Goal: Information Seeking & Learning: Learn about a topic

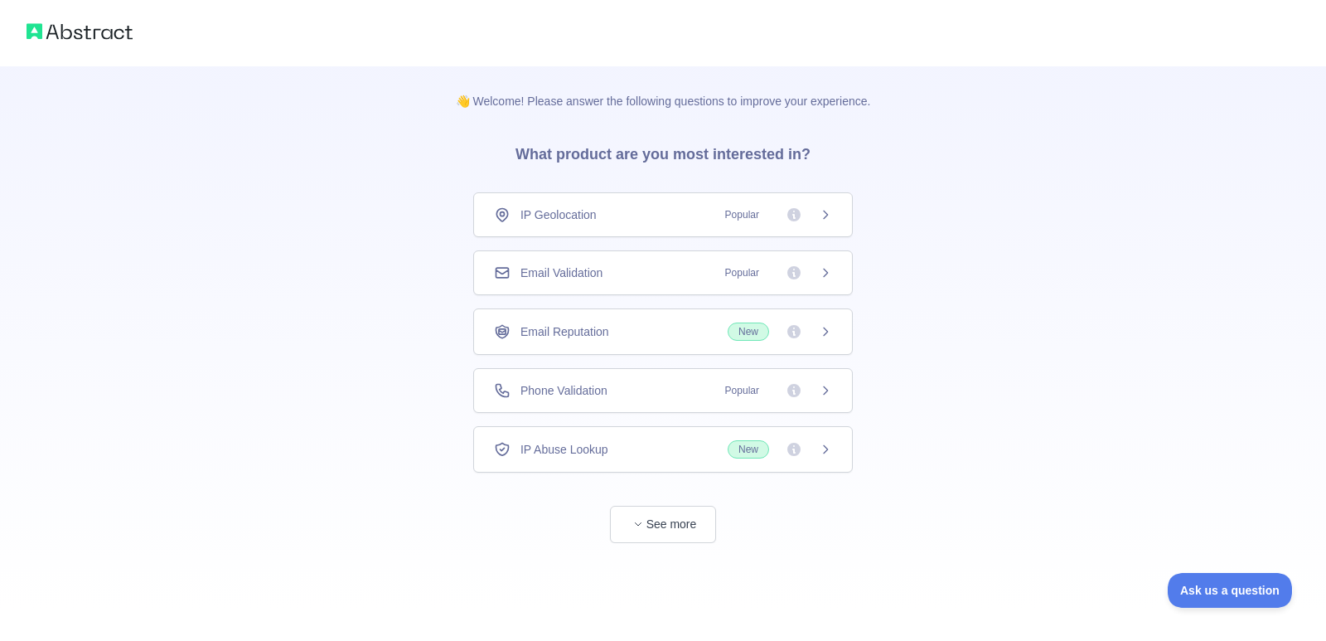
click at [824, 276] on icon at bounding box center [826, 272] width 4 height 7
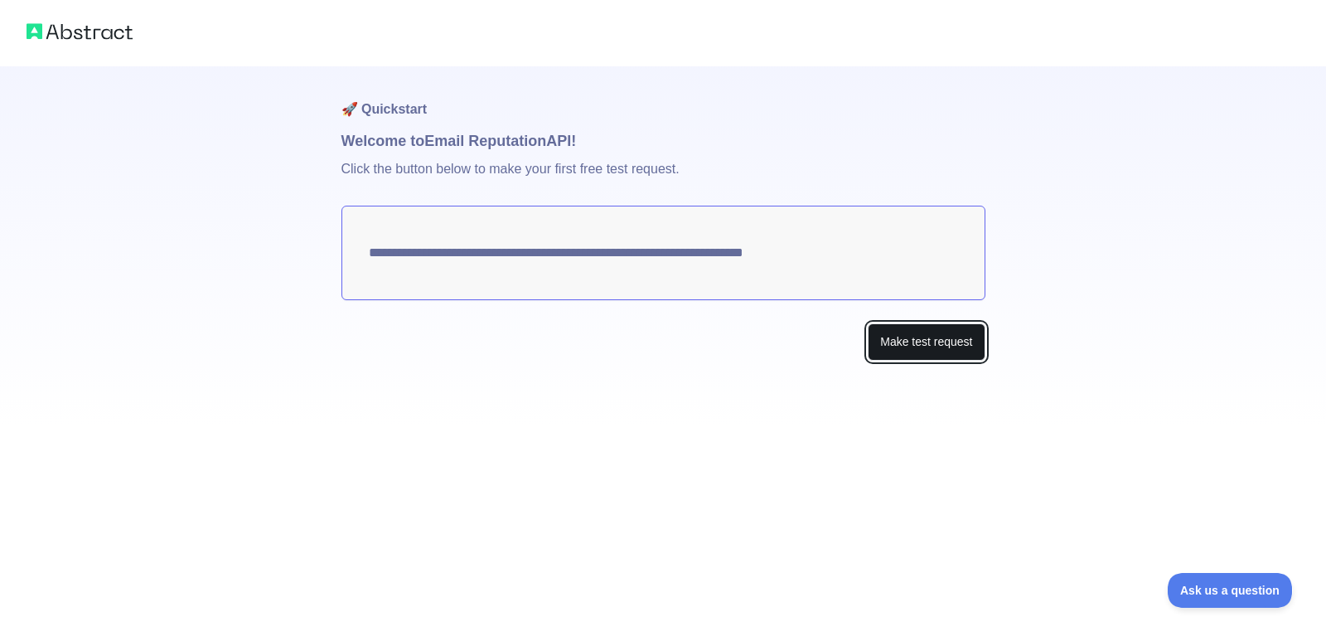
click at [894, 341] on button "Make test request" at bounding box center [926, 341] width 117 height 37
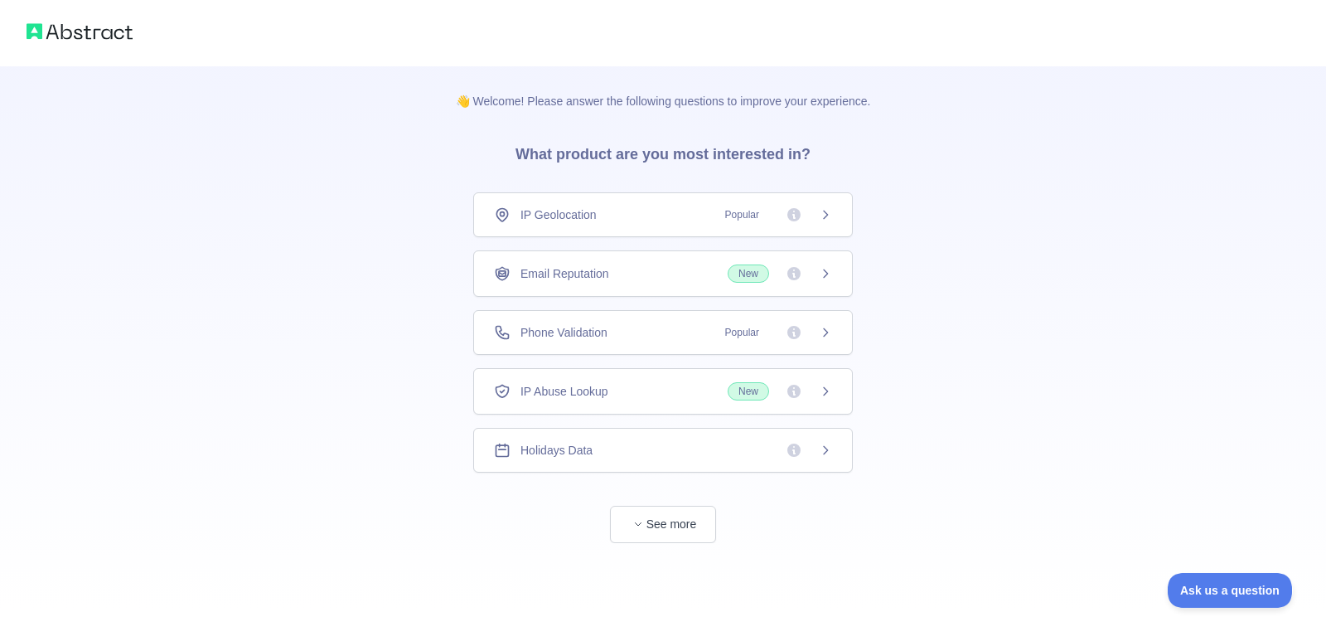
click at [113, 34] on img at bounding box center [80, 31] width 106 height 23
click at [95, 39] on img at bounding box center [80, 31] width 106 height 23
click at [89, 32] on img at bounding box center [80, 31] width 106 height 23
click at [636, 534] on button "See more" at bounding box center [663, 524] width 106 height 37
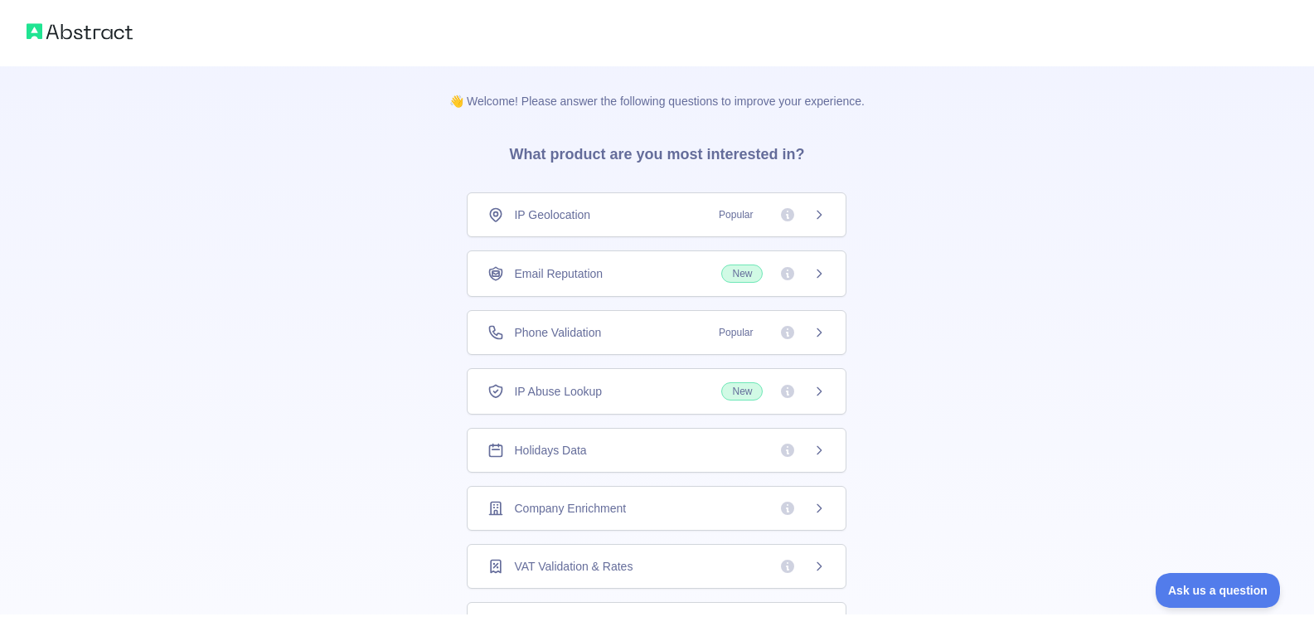
click at [794, 329] on span "Popular" at bounding box center [767, 332] width 117 height 17
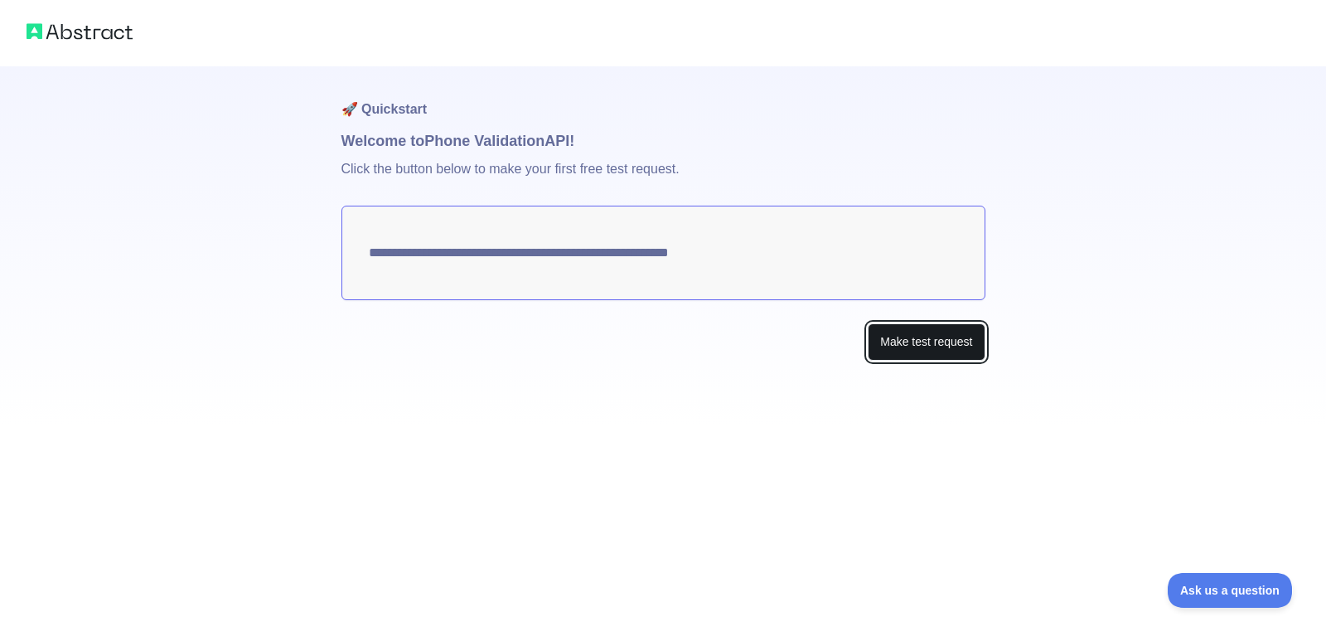
click at [944, 348] on button "Make test request" at bounding box center [926, 341] width 117 height 37
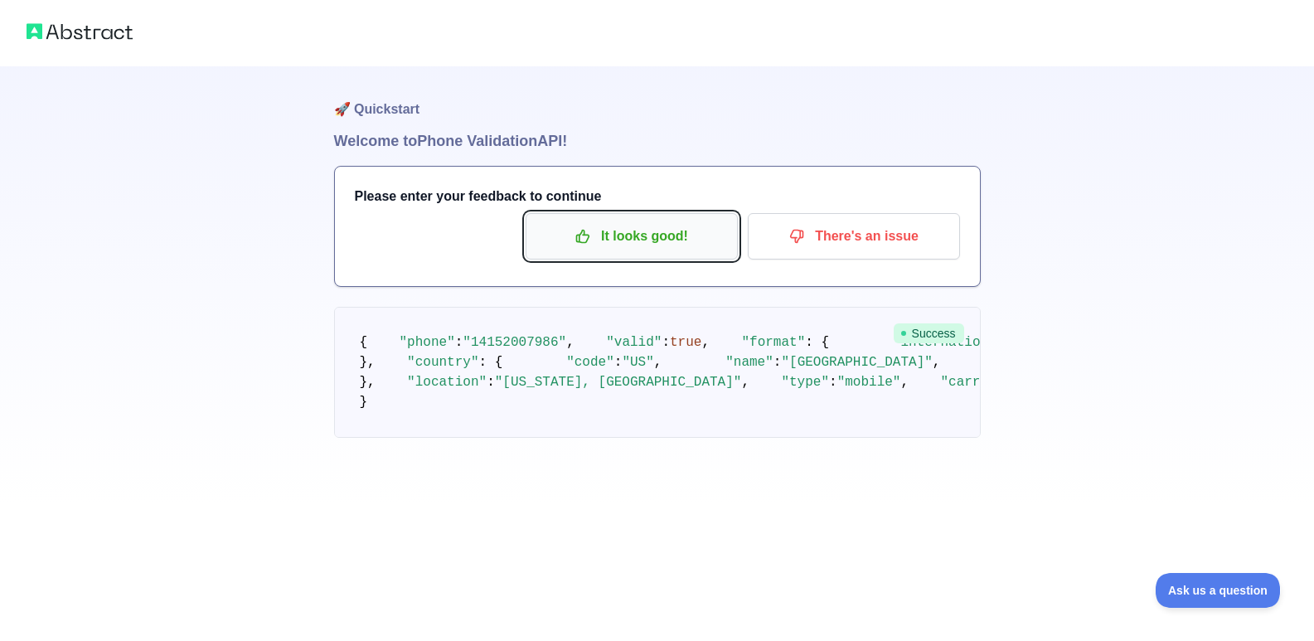
click at [616, 231] on p "It looks good!" at bounding box center [631, 236] width 187 height 28
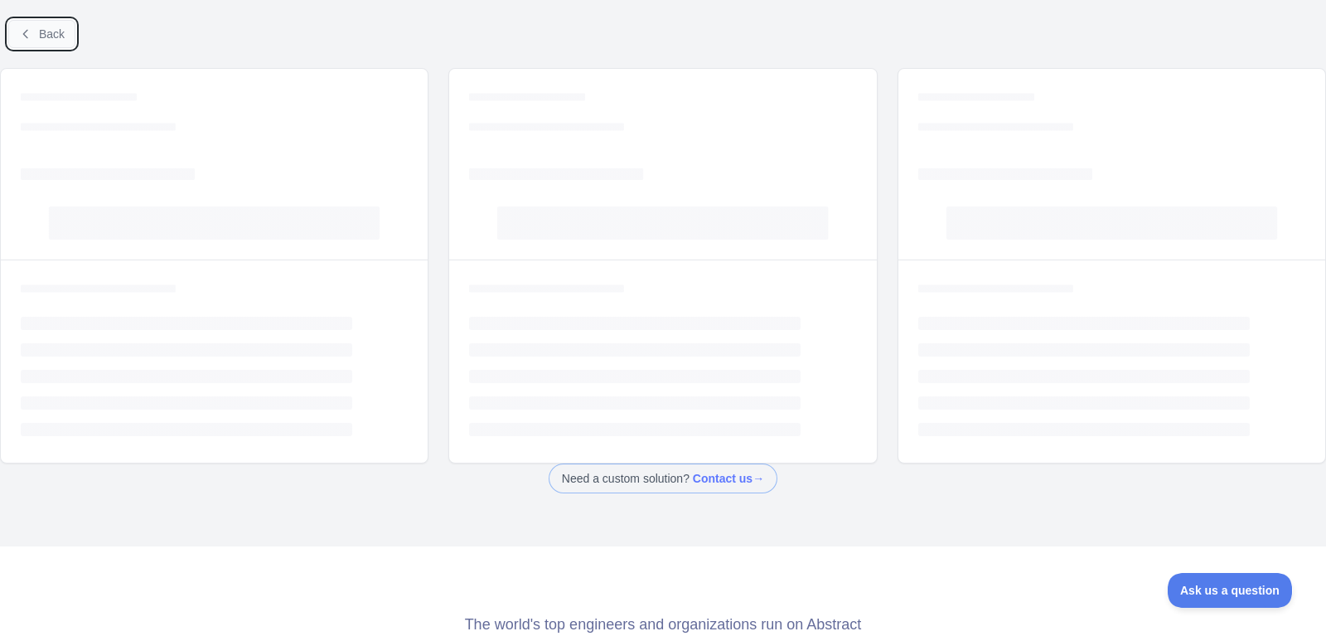
click at [41, 37] on span "Back" at bounding box center [52, 33] width 26 height 13
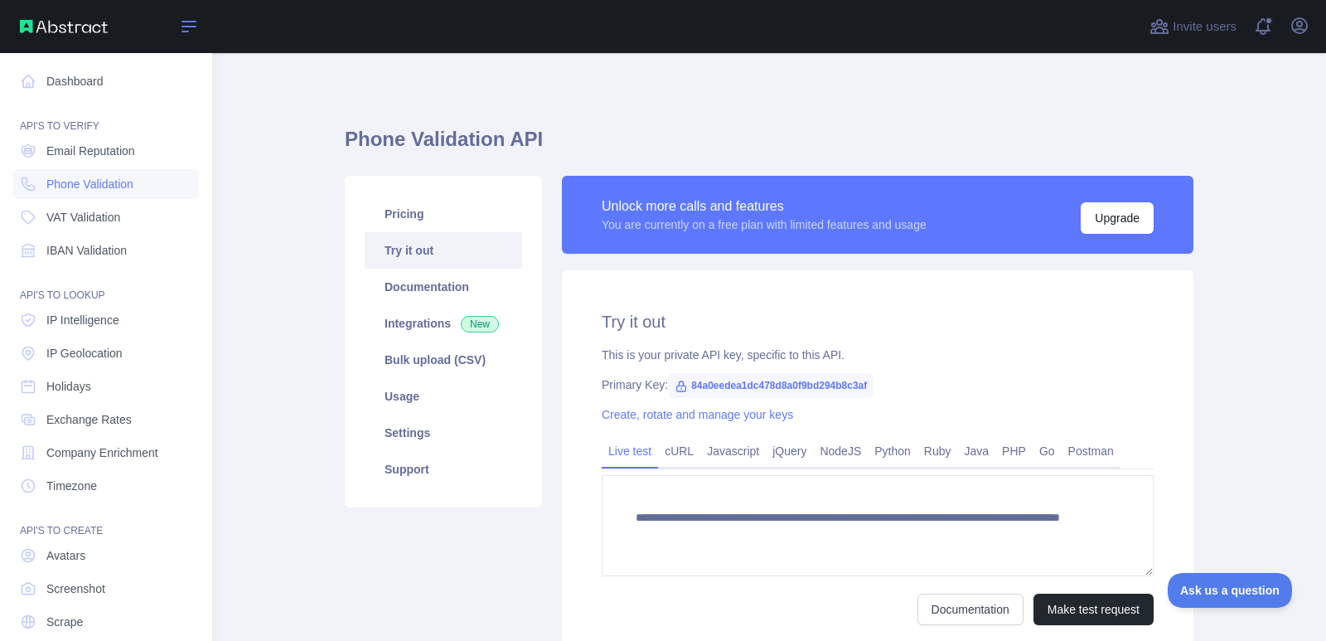
click at [179, 31] on icon at bounding box center [189, 27] width 20 height 20
click at [1295, 32] on icon "button" at bounding box center [1299, 25] width 15 height 15
